Goal: Feedback & Contribution: Submit feedback/report problem

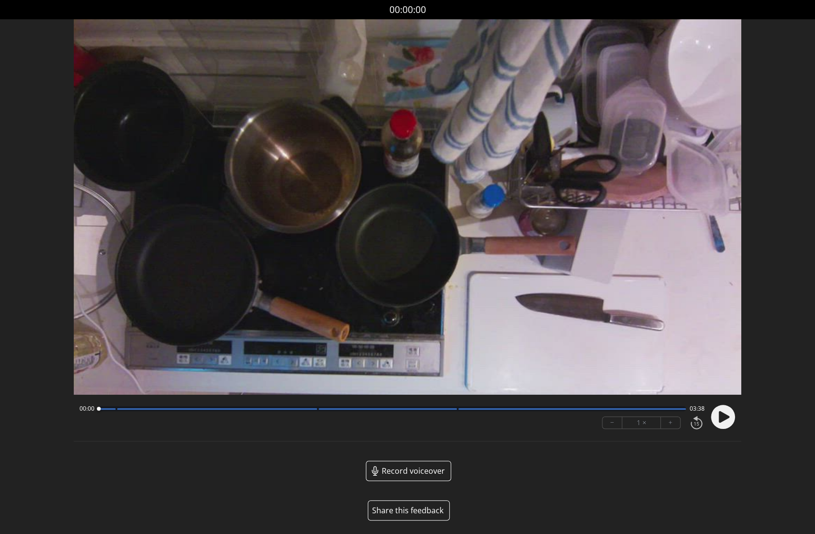
click at [414, 509] on button "Share this feedback" at bounding box center [409, 510] width 82 height 20
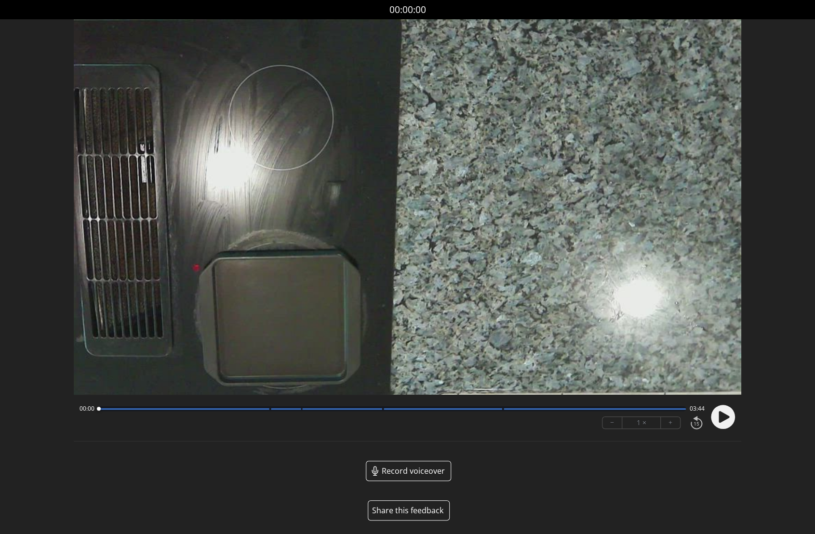
click at [412, 510] on button "Share this feedback" at bounding box center [409, 510] width 82 height 20
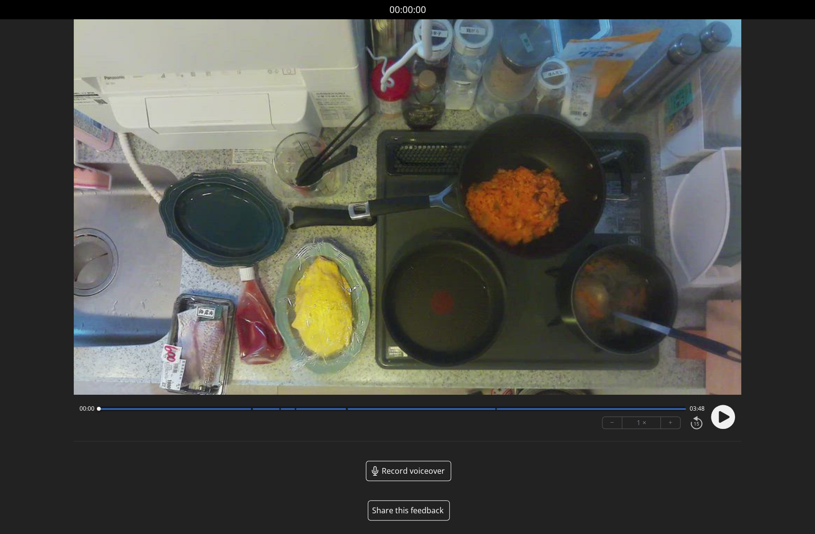
click at [423, 507] on button "Share this feedback" at bounding box center [409, 510] width 82 height 20
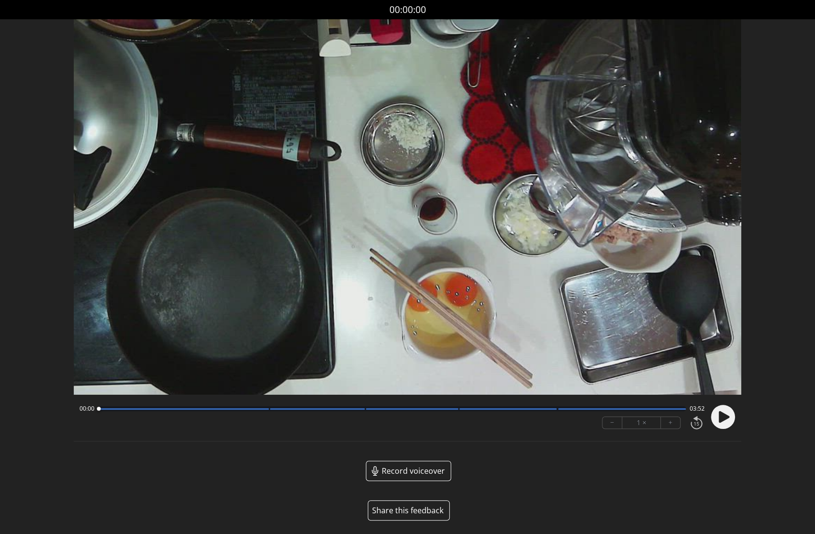
click at [418, 509] on button "Share this feedback" at bounding box center [409, 510] width 82 height 20
